Goal: Navigation & Orientation: Understand site structure

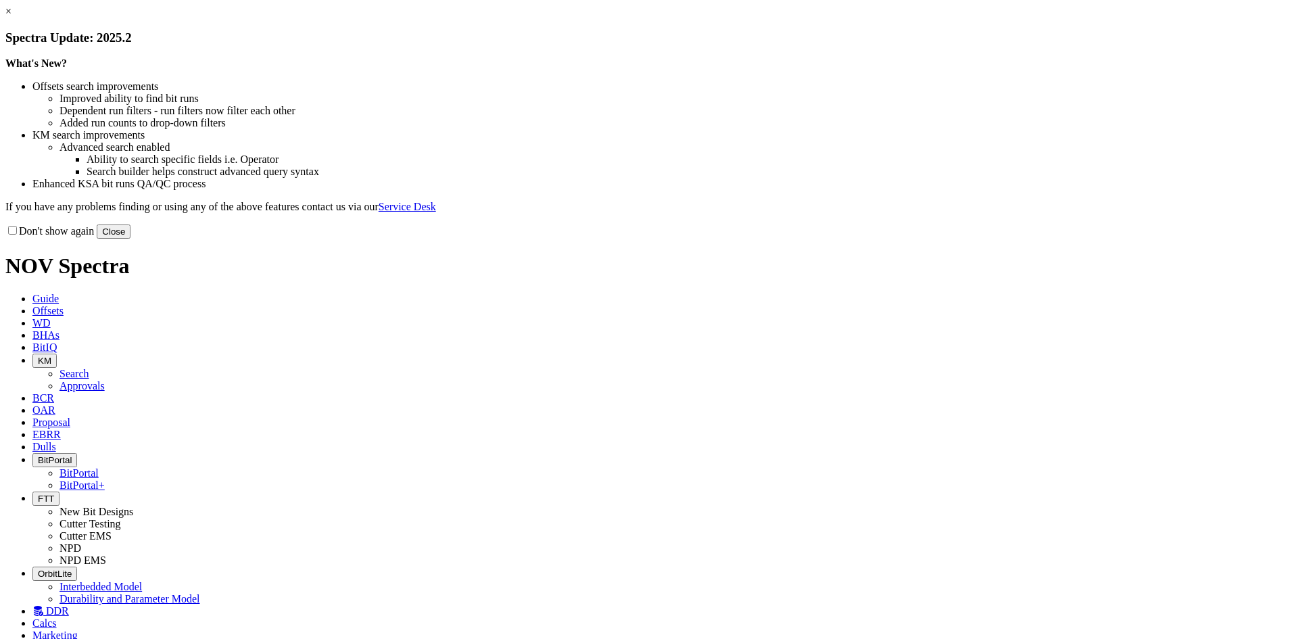
click at [130, 239] on button "Close" at bounding box center [114, 231] width 34 height 14
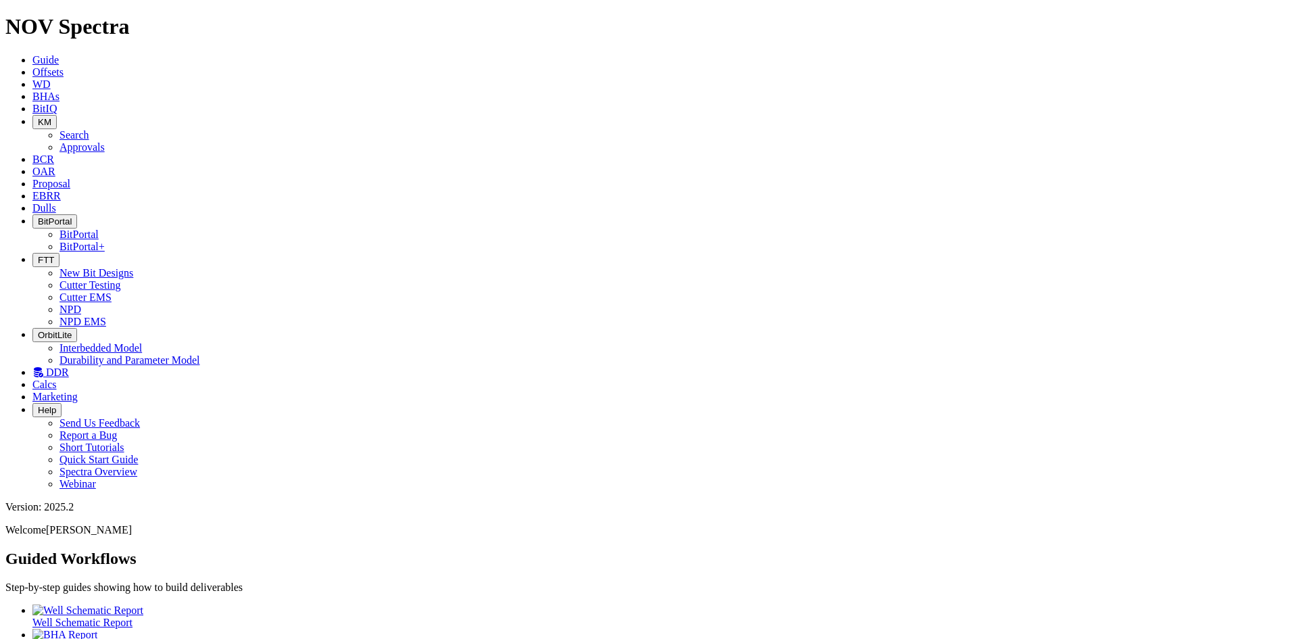
click at [56, 202] on span "Dulls" at bounding box center [44, 207] width 24 height 11
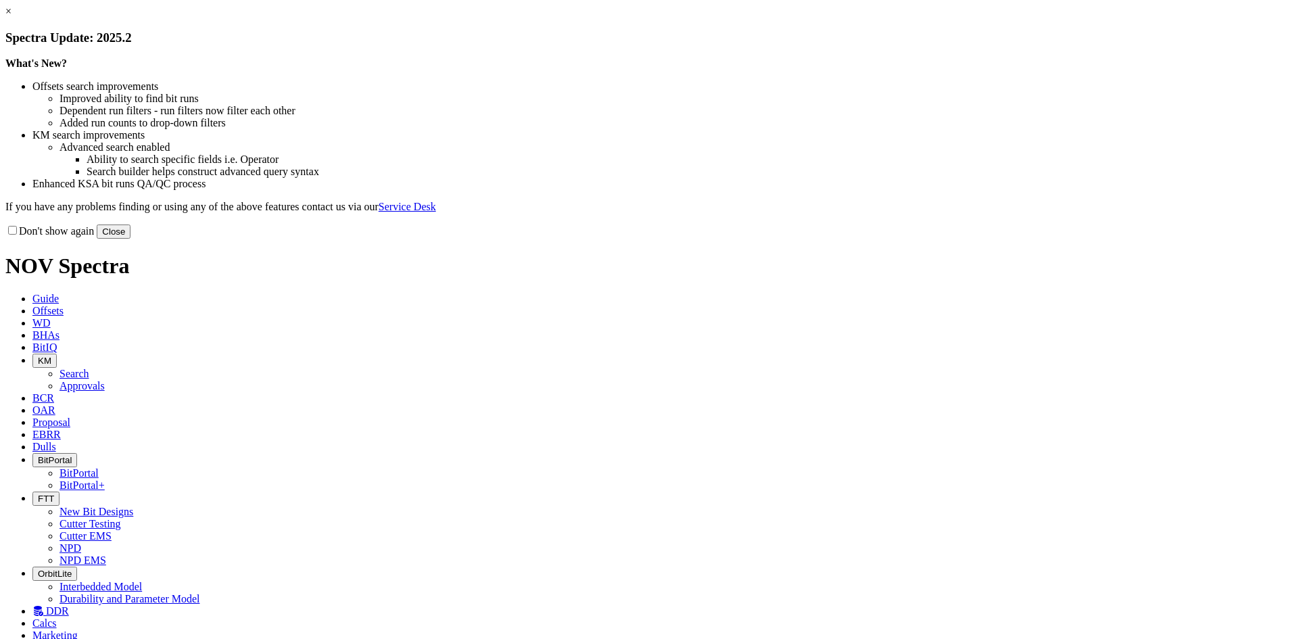
drag, startPoint x: 922, startPoint y: 368, endPoint x: 452, endPoint y: 481, distance: 483.3
click at [130, 239] on button "Close" at bounding box center [114, 231] width 34 height 14
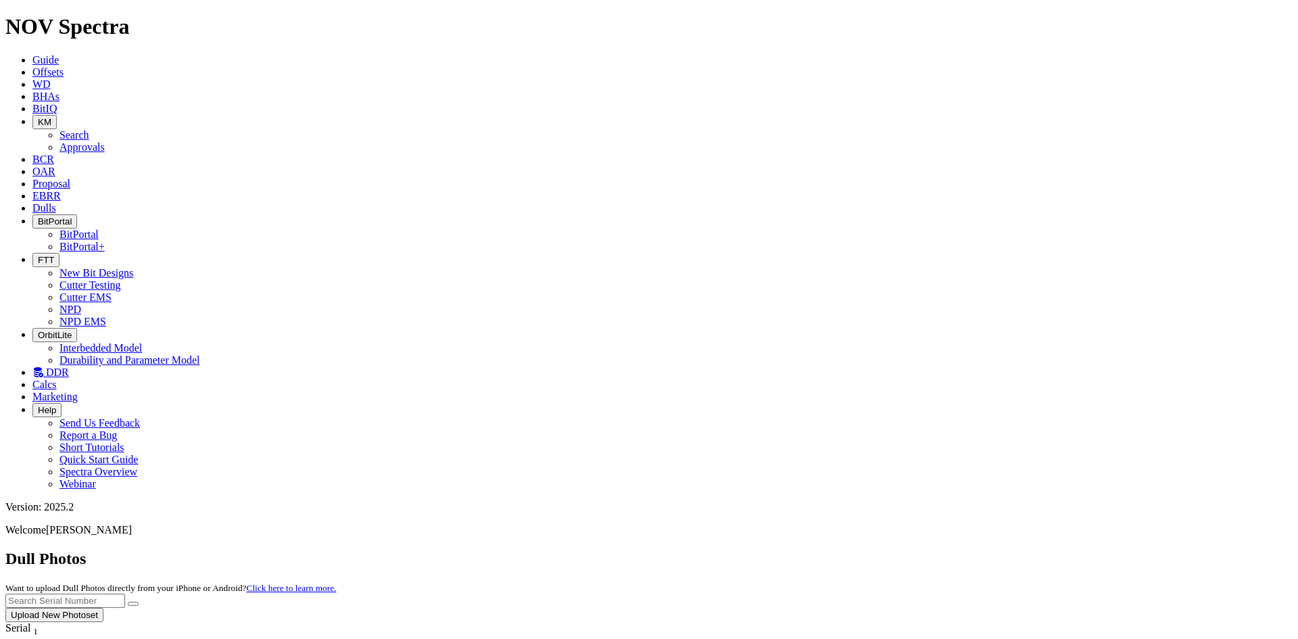
click at [61, 190] on link "EBRR" at bounding box center [46, 195] width 28 height 11
click at [70, 178] on span "Proposal" at bounding box center [51, 183] width 38 height 11
click at [55, 166] on span "OAR" at bounding box center [43, 171] width 23 height 11
click at [57, 103] on span "BitIQ" at bounding box center [44, 108] width 24 height 11
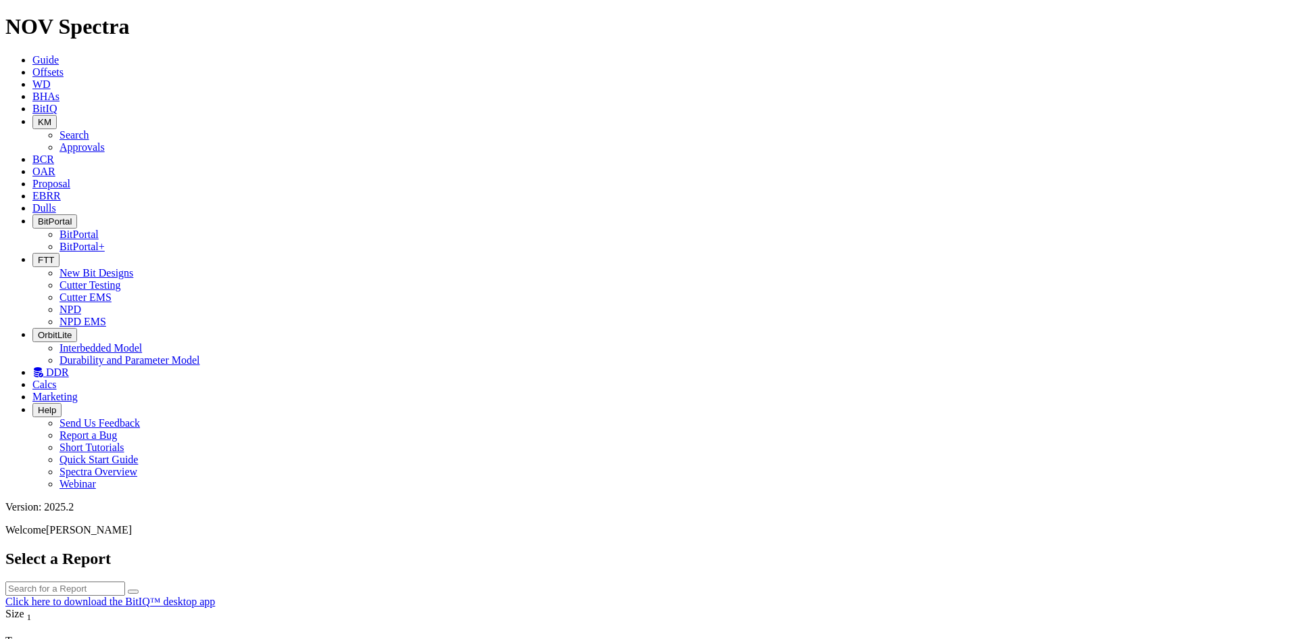
click at [38, 255] on icon "button" at bounding box center [38, 260] width 0 height 10
click at [81, 304] on link "NPD" at bounding box center [70, 309] width 22 height 11
click at [72, 216] on span "BitPortal" at bounding box center [55, 221] width 34 height 10
click at [99, 229] on link "BitPortal" at bounding box center [78, 234] width 39 height 11
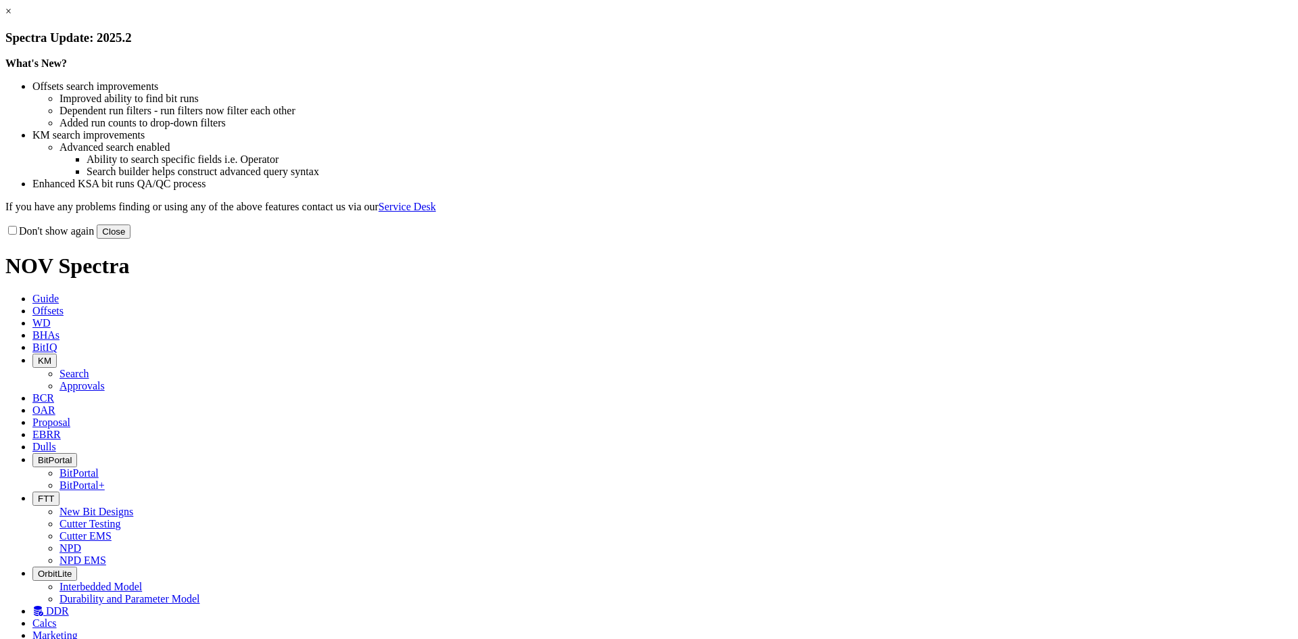
click at [130, 239] on button "Close" at bounding box center [114, 231] width 34 height 14
